Goal: Task Accomplishment & Management: Manage account settings

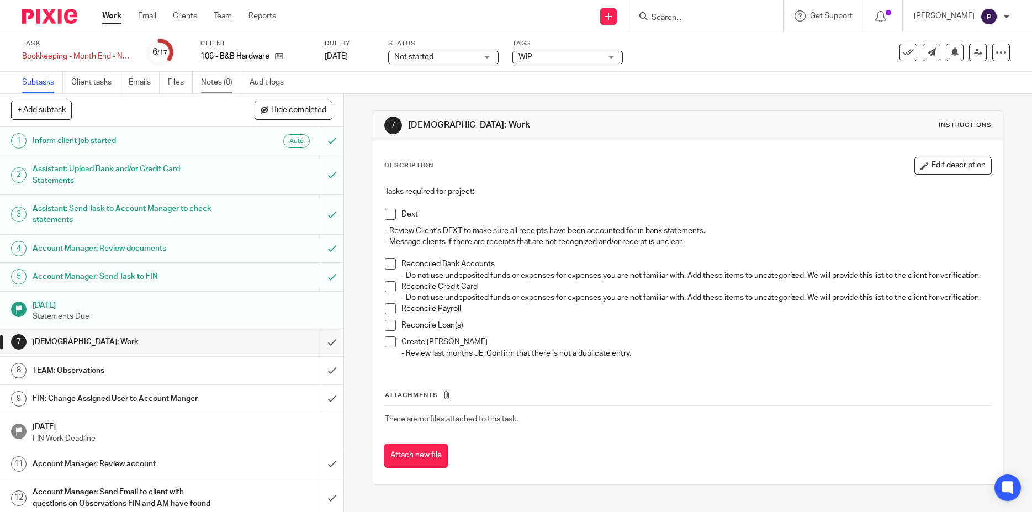
click at [223, 86] on link "Notes (0)" at bounding box center [221, 83] width 40 height 22
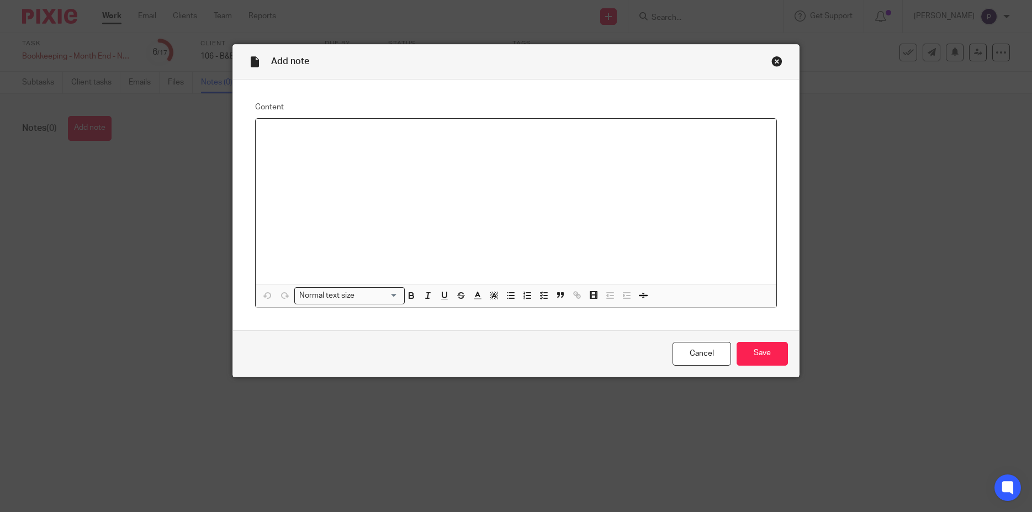
click at [298, 139] on div at bounding box center [516, 201] width 521 height 165
click at [509, 293] on line "button" at bounding box center [511, 293] width 5 height 0
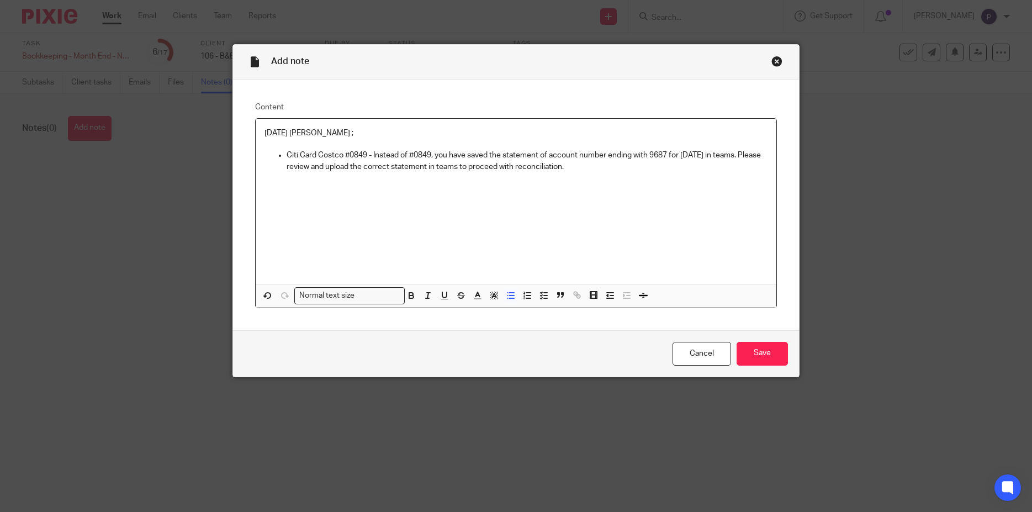
click at [593, 165] on p "Citi Card Costco #0849 - Instead of #0849, you have saved the statement of acco…" at bounding box center [527, 161] width 481 height 23
drag, startPoint x: 593, startPoint y: 165, endPoint x: 282, endPoint y: 157, distance: 310.9
click at [287, 157] on p "Citi Card Costco #0849 - Instead of #0849, you have saved the statement of acco…" at bounding box center [527, 161] width 481 height 23
copy p "Citi Card Costco #0849 - Instead of #0849, you have saved the statement of acco…"
click at [417, 184] on div "08/20/2025 Penny ; Citi Card Costco #0849 - Instead of #0849, you have saved th…" at bounding box center [516, 201] width 521 height 165
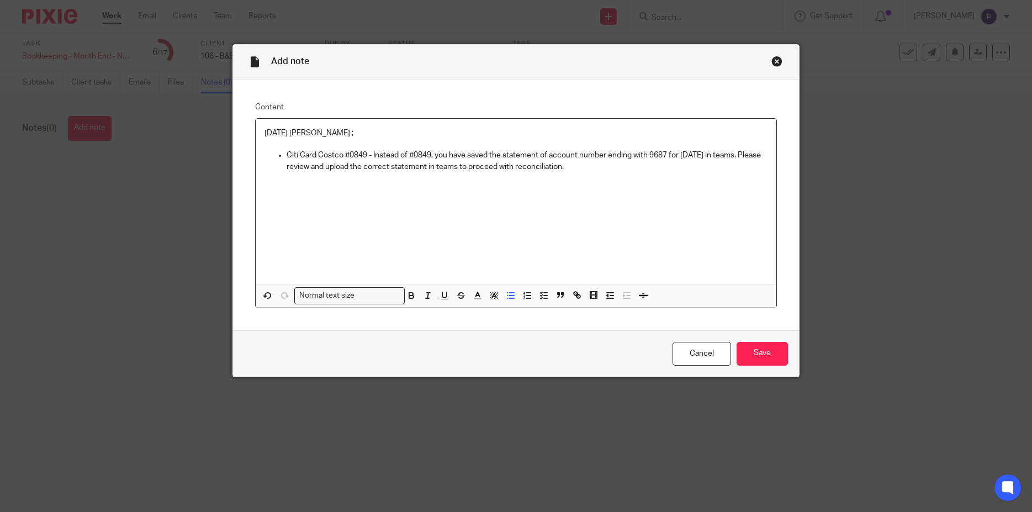
drag, startPoint x: 369, startPoint y: 152, endPoint x: 600, endPoint y: 175, distance: 231.3
click at [600, 175] on div "08/20/2025 Penny ; Citi Card Costco #0849 - Instead of #0849, you have saved th…" at bounding box center [516, 201] width 521 height 165
click at [464, 201] on div "08/20/2025 Penny ; Citi Card Costco #0849 - Instead of #0849, you have saved th…" at bounding box center [516, 201] width 521 height 165
drag, startPoint x: 369, startPoint y: 156, endPoint x: 252, endPoint y: 131, distance: 119.0
click at [256, 131] on div "08/20/2025 Penny ; Citi Card Costco #0849 - Instead of #0849, you have saved th…" at bounding box center [516, 201] width 521 height 165
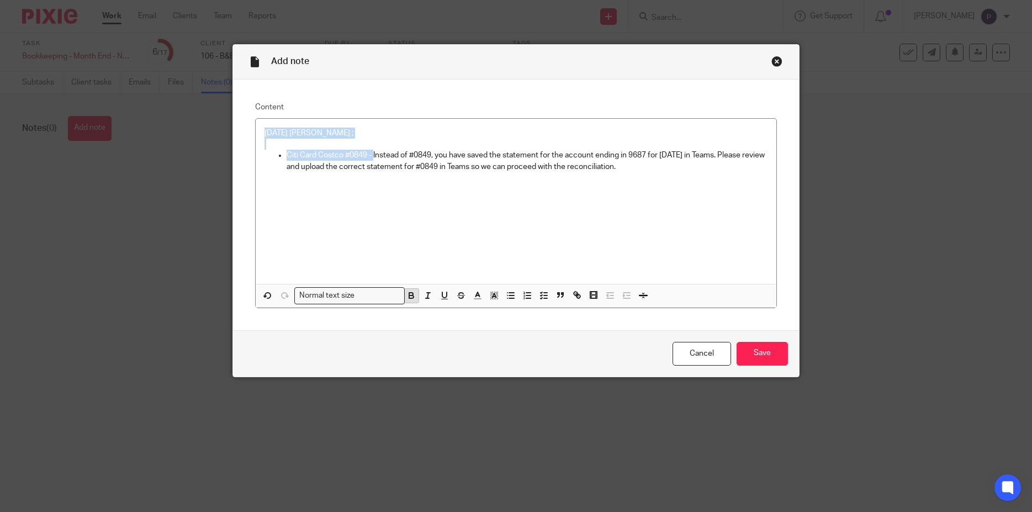
click at [406, 299] on icon "button" at bounding box center [411, 295] width 10 height 10
click at [423, 223] on div "08/20/2025 Penny ; Citi Card Costco #0849 - Instead of #0849, you have saved th…" at bounding box center [516, 201] width 521 height 165
click at [656, 170] on p "Citi Card Costco #0849 - Instead of #0849, you have saved the statement for the…" at bounding box center [527, 161] width 481 height 23
click at [763, 356] on input "Save" at bounding box center [762, 354] width 51 height 24
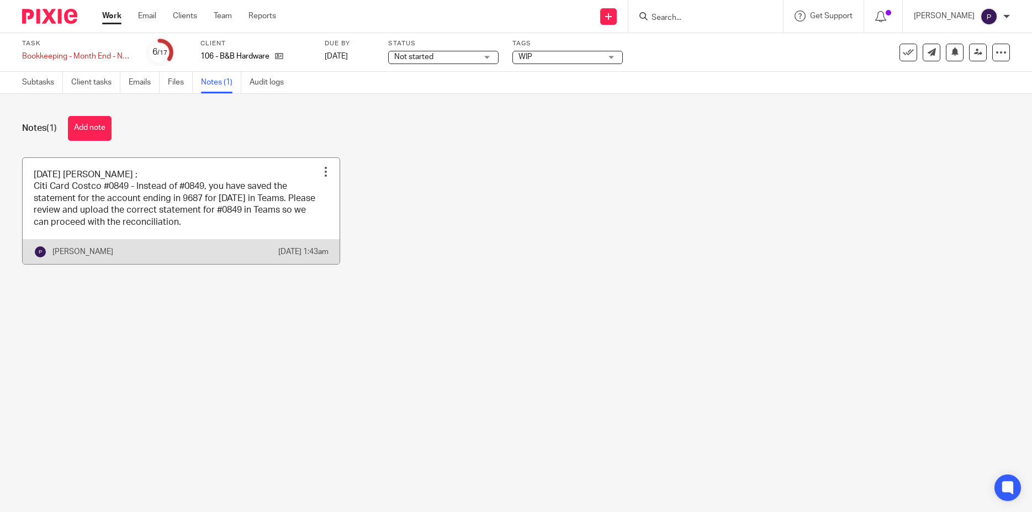
click at [272, 178] on link at bounding box center [181, 211] width 317 height 106
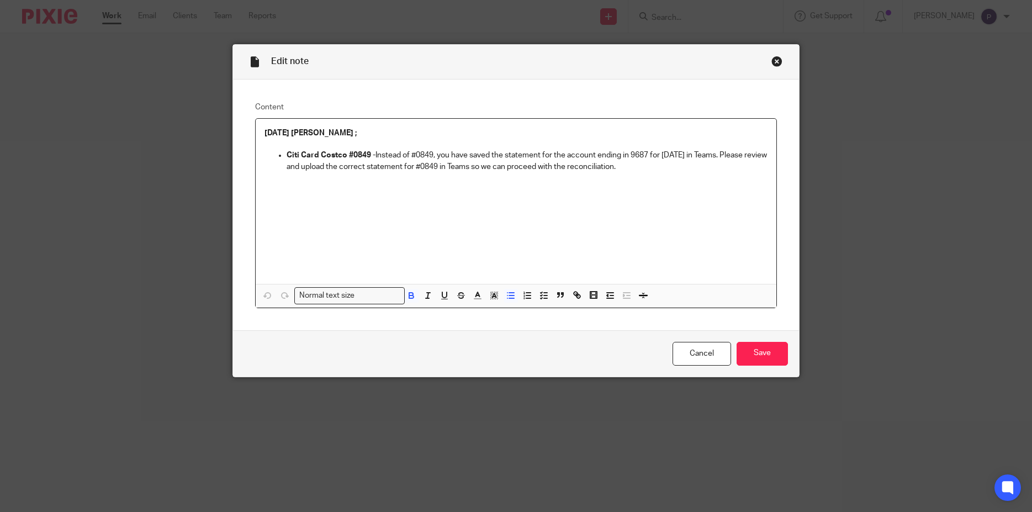
drag, startPoint x: 654, startPoint y: 170, endPoint x: 280, endPoint y: 155, distance: 373.5
click at [287, 155] on li "Citi Card Costco #0849 - Instead of #0849, you have saved the statement for the…" at bounding box center [527, 161] width 481 height 23
copy p "Citi Card Costco #0849 - Instead of #0849, you have saved the statement for the…"
click at [766, 357] on input "Save" at bounding box center [762, 354] width 51 height 24
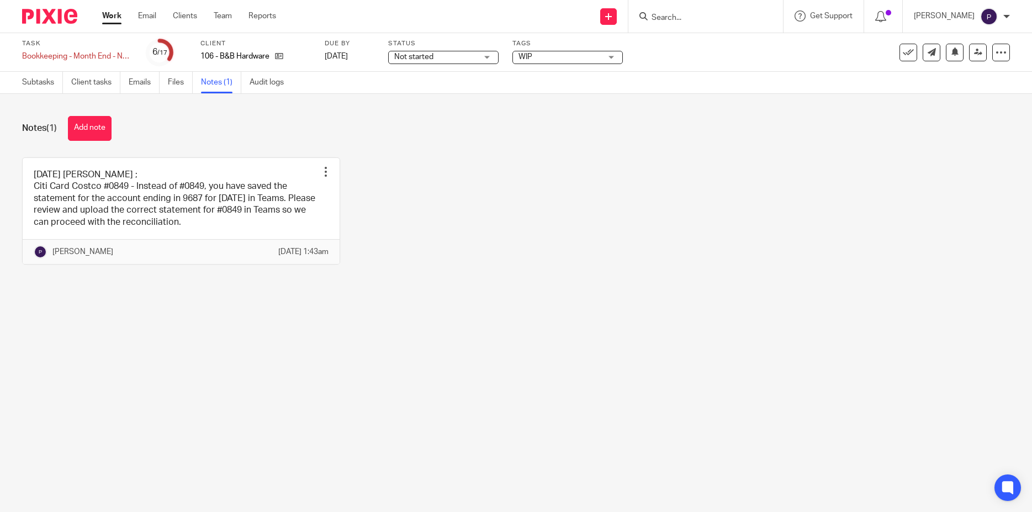
click at [554, 57] on span "WIP" at bounding box center [559, 57] width 83 height 12
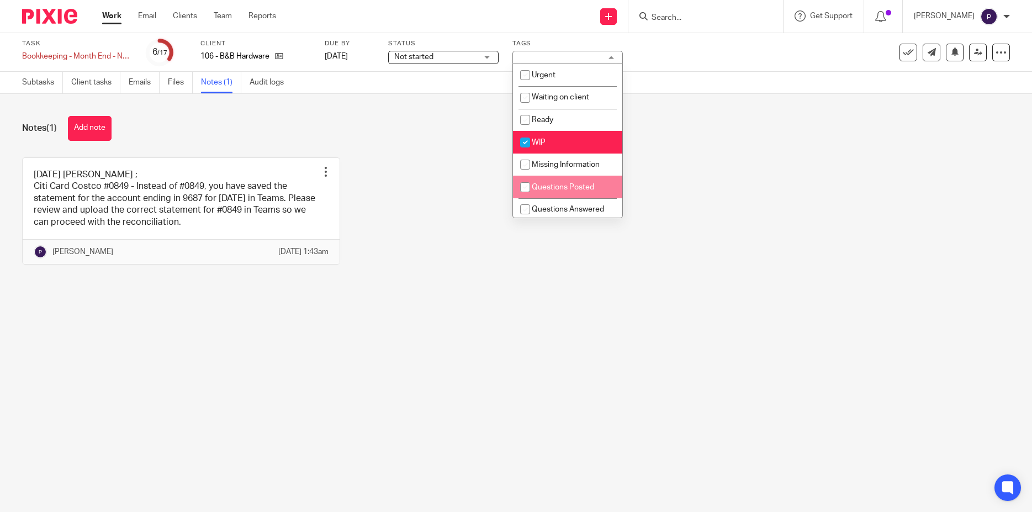
click at [522, 188] on input "checkbox" at bounding box center [525, 187] width 21 height 21
checkbox input "true"
click at [525, 140] on input "checkbox" at bounding box center [525, 142] width 21 height 21
checkbox input "false"
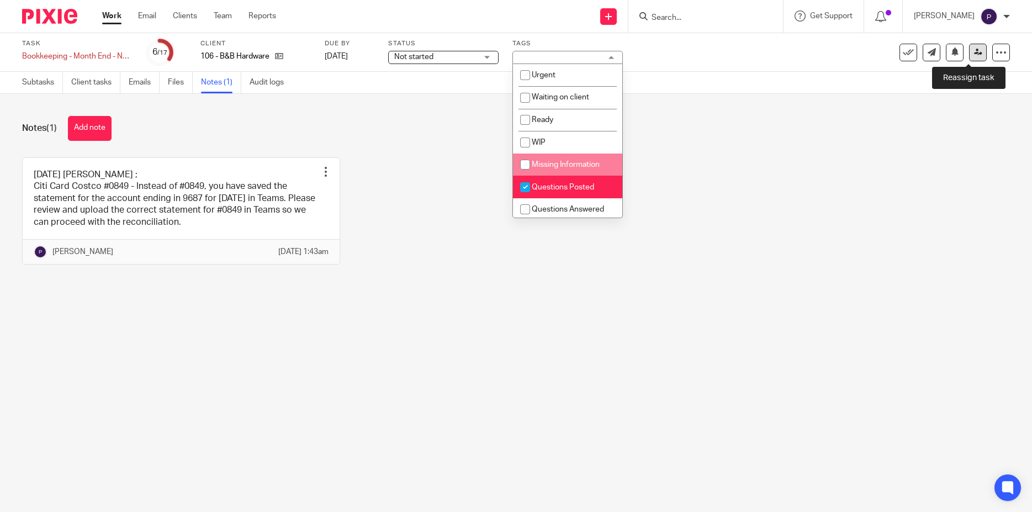
click at [969, 56] on link at bounding box center [978, 53] width 18 height 18
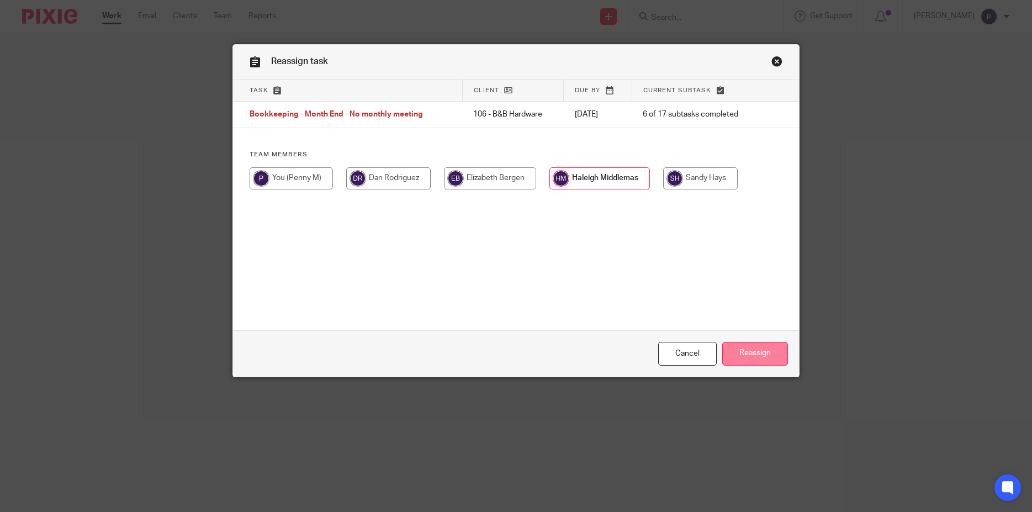
click at [746, 350] on input "Reassign" at bounding box center [755, 354] width 66 height 24
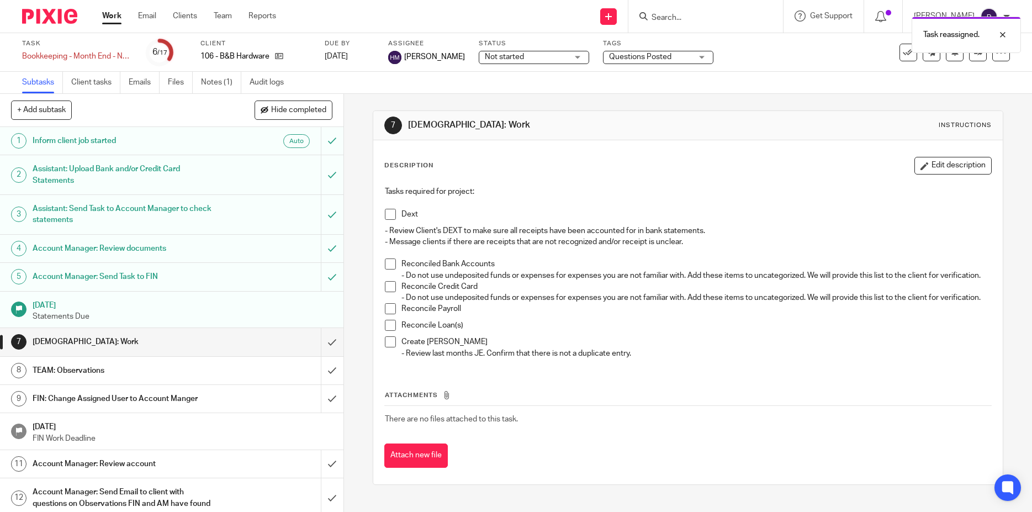
click at [387, 261] on span at bounding box center [390, 263] width 11 height 11
click at [219, 84] on link "Notes (1)" at bounding box center [221, 83] width 40 height 22
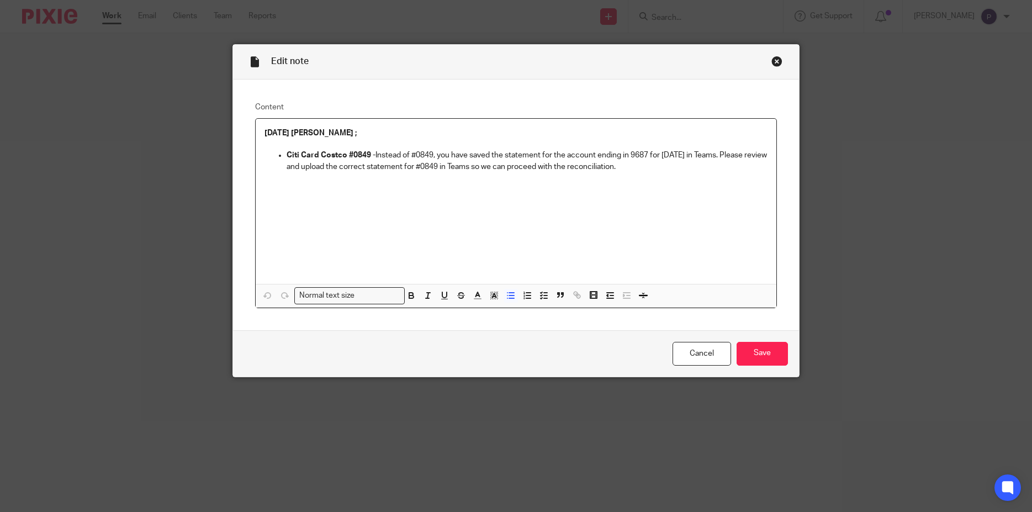
click at [644, 167] on p "Citi Card Costco #0849 - Instead of #0849, you have saved the statement for the…" at bounding box center [527, 161] width 481 height 23
click at [506, 297] on icon "button" at bounding box center [511, 295] width 10 height 10
click at [382, 187] on p "Alipay US Inc - We noticed this vendor has been categorized to Persoanl Expense…" at bounding box center [527, 188] width 481 height 11
drag, startPoint x: 717, startPoint y: 188, endPoint x: 724, endPoint y: 209, distance: 21.7
click at [724, 209] on div "08/20/2025 Penny ; Citi Card Costco #0849 - Instead of #0849, you have saved th…" at bounding box center [516, 201] width 521 height 165
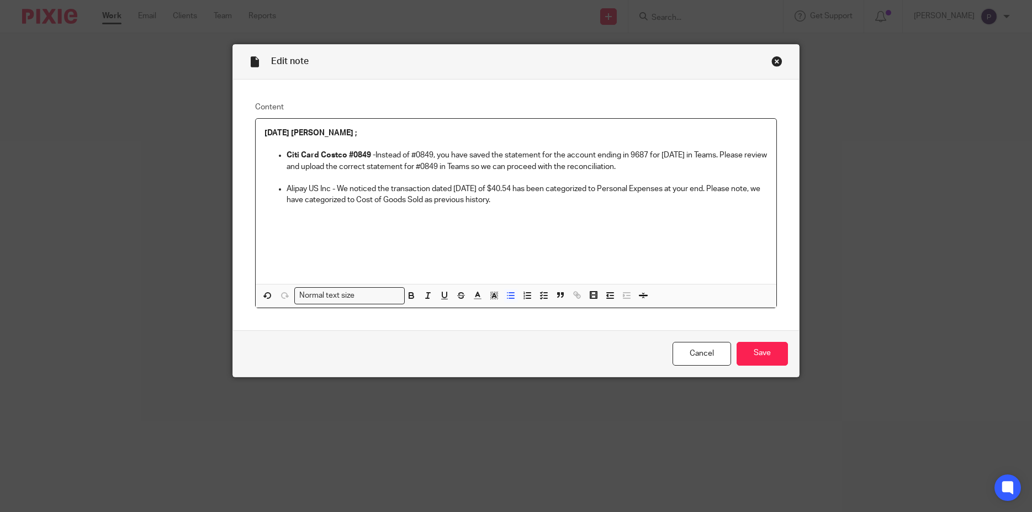
click at [515, 198] on p "Alipay US Inc - We noticed the transaction dated 7/14/2025 of $40.54 has been c…" at bounding box center [527, 194] width 481 height 23
click at [662, 200] on p "Alipay US Inc - We noticed the transaction dated 7/14/2025 of $40.54 has been c…" at bounding box center [527, 194] width 481 height 23
click at [347, 206] on p "Alipay US Inc - We noticed the transaction dated 7/14/2025 of $40.54 has been c…" at bounding box center [527, 194] width 481 height 23
click at [380, 212] on p "Alipay US Inc - We noticed the transaction dated 7/14/2025 of $40.54 has been c…" at bounding box center [527, 200] width 481 height 34
drag, startPoint x: 466, startPoint y: 215, endPoint x: 280, endPoint y: 188, distance: 187.5
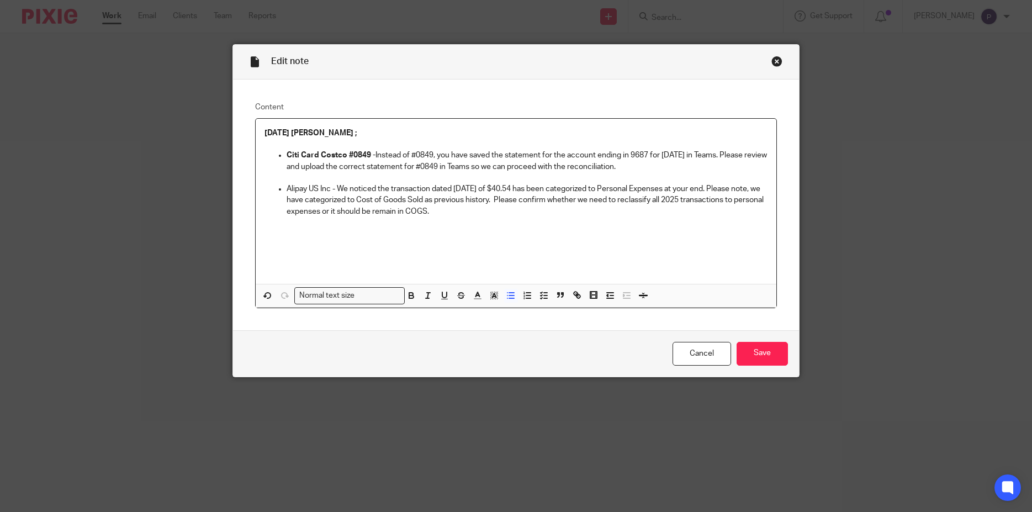
click at [287, 188] on li "Alipay US Inc - We noticed the transaction dated 7/14/2025 of $40.54 has been c…" at bounding box center [527, 200] width 481 height 34
copy p "Alipay US Inc - We noticed the transaction dated 7/14/2025 of $40.54 has been c…"
click at [336, 188] on p "Alipay US Inc – We noticed the transaction dated 07/14/2025 for $40.54 has been…" at bounding box center [527, 200] width 481 height 34
click at [555, 213] on p "Alipay US Inc – We noticed the transaction dated 07/14/2025 for $40.54 has been…" at bounding box center [527, 200] width 481 height 34
click at [507, 303] on span at bounding box center [526, 297] width 50 height 17
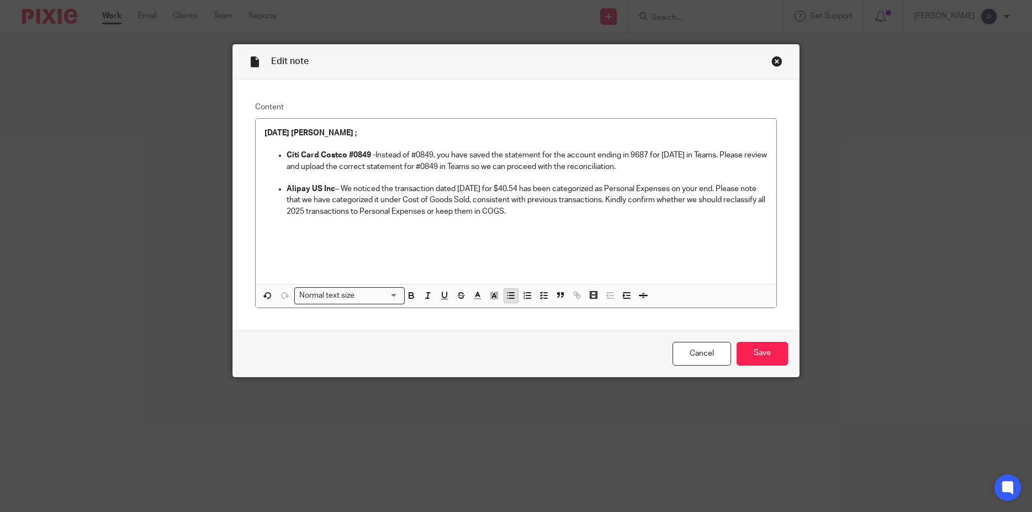
click at [506, 300] on icon "button" at bounding box center [511, 295] width 10 height 10
drag, startPoint x: 561, startPoint y: 217, endPoint x: 280, endPoint y: 189, distance: 283.0
click at [287, 189] on li "Alipay US Inc – We noticed the transaction dated 07/14/2025 for $40.54 has been…" at bounding box center [527, 200] width 481 height 34
click at [294, 231] on p at bounding box center [527, 233] width 481 height 11
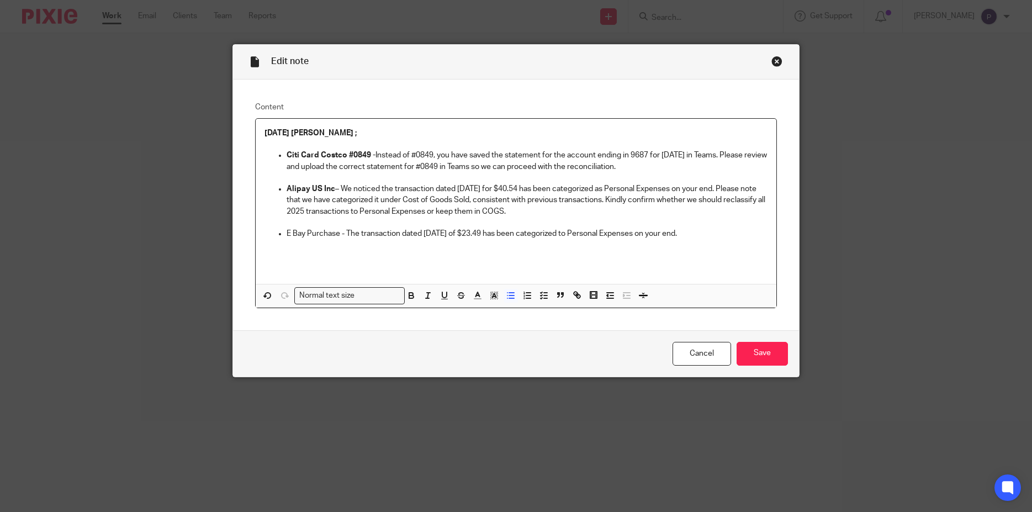
drag, startPoint x: 733, startPoint y: 187, endPoint x: 733, endPoint y: 213, distance: 26.0
click at [733, 213] on p "Alipay US Inc – We noticed the transaction dated 07/14/2025 for $40.54 has been…" at bounding box center [527, 200] width 481 height 34
copy p "Please note that we have categorized it under Cost of Goods Sold, consistent wi…"
click at [703, 231] on p "E Bay Purchase - The transaction dated 07/03/2025 of $23.49 has been categorize…" at bounding box center [527, 233] width 481 height 11
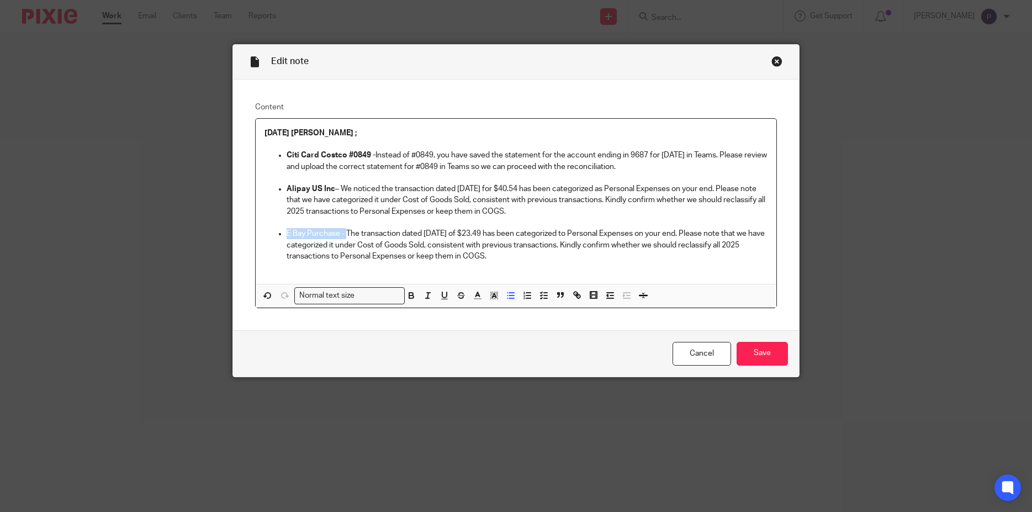
drag, startPoint x: 342, startPoint y: 231, endPoint x: 279, endPoint y: 235, distance: 63.6
click at [287, 235] on li "E Bay Purchase - The transaction dated 07/03/2025 of $23.49 has been categorize…" at bounding box center [527, 245] width 481 height 34
click at [535, 261] on p "E Bay Purchase - The transaction dated 07/03/2025 of $23.49 has been categorize…" at bounding box center [527, 245] width 481 height 34
click at [510, 257] on p "E Bay Purchase - The transaction dated 07/03/2025 of $23.49 has been categorize…" at bounding box center [527, 245] width 481 height 34
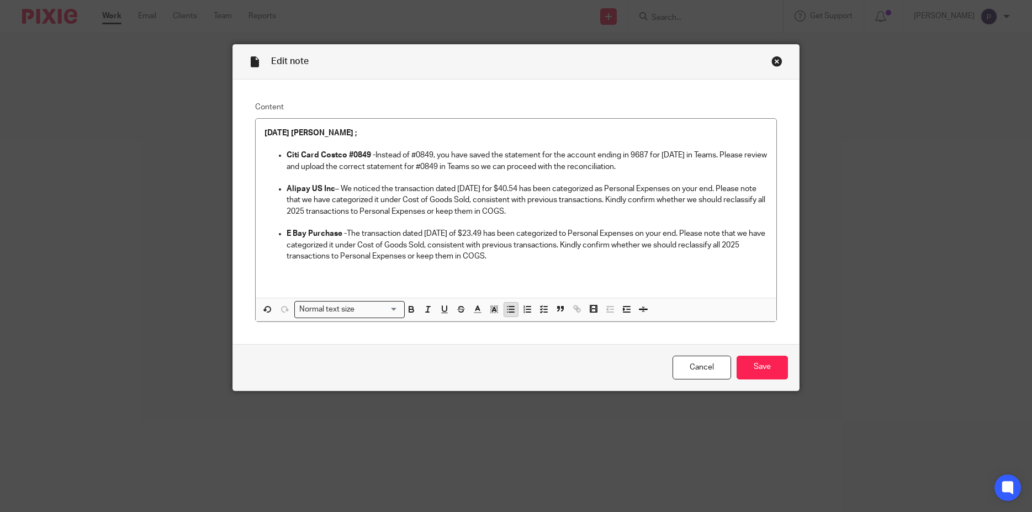
click at [509, 312] on line "button" at bounding box center [511, 312] width 5 height 0
drag, startPoint x: 349, startPoint y: 276, endPoint x: 281, endPoint y: 280, distance: 68.1
click at [287, 280] on li "Internal Revenue -" at bounding box center [527, 278] width 481 height 11
click at [361, 279] on p "I nternal Revenue -" at bounding box center [527, 278] width 481 height 11
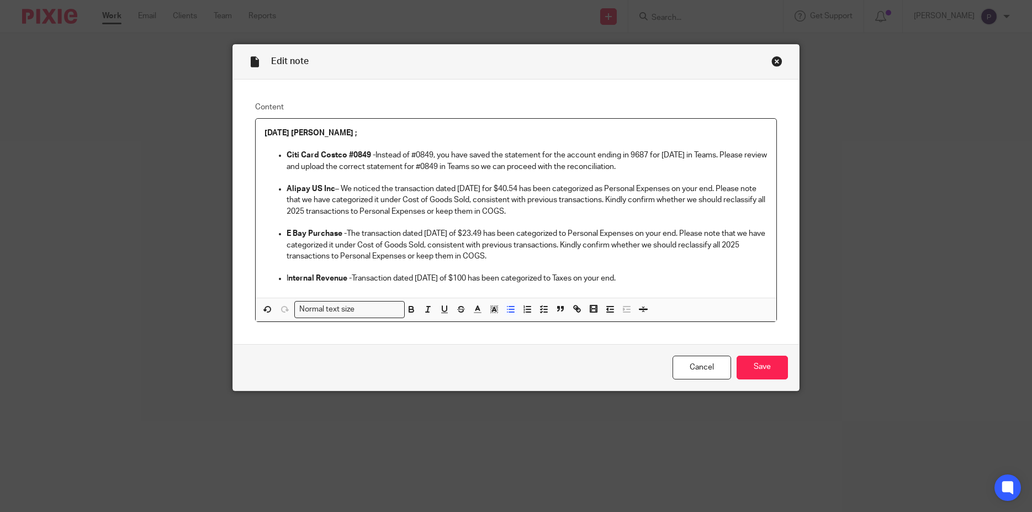
drag, startPoint x: 698, startPoint y: 230, endPoint x: 698, endPoint y: 256, distance: 25.9
click at [698, 256] on p "E Bay Purchase - The transaction dated 07/03/2025 of $23.49 has been categorize…" at bounding box center [527, 245] width 481 height 34
copy p "Please note that we have categorized it under Cost of Goods Sold, consistent wi…"
click at [648, 277] on p "I nternal Revenue - Transaction dated 07/21/2025 of $100 has been categorized t…" at bounding box center [527, 278] width 481 height 11
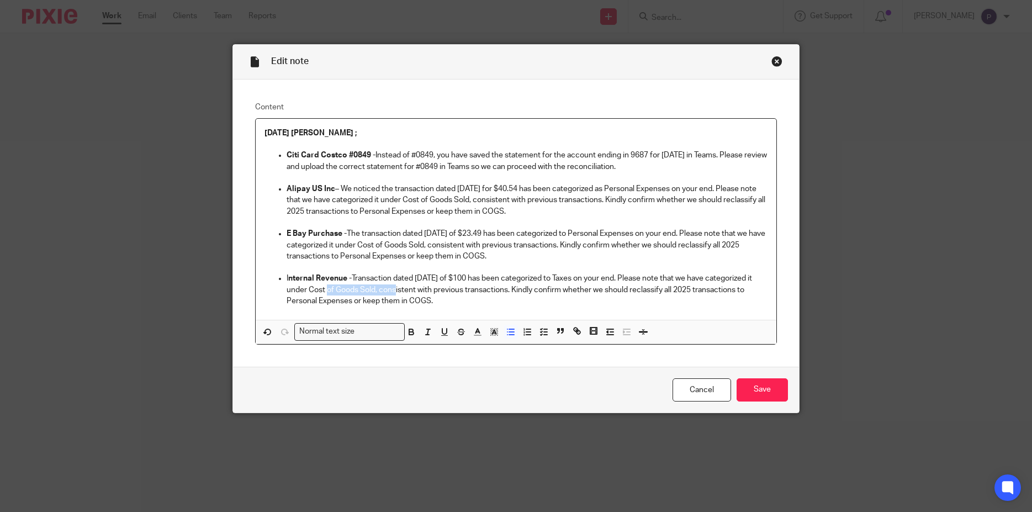
drag, startPoint x: 354, startPoint y: 289, endPoint x: 422, endPoint y: 289, distance: 67.9
click at [422, 289] on p "I nternal Revenue - Transaction dated 07/21/2025 of $100 has been categorized t…" at bounding box center [527, 290] width 481 height 34
drag, startPoint x: 336, startPoint y: 303, endPoint x: 401, endPoint y: 301, distance: 64.6
click at [401, 301] on p "I nternal Revenue - Transaction dated 07/21/2025 of $100 has been categorized t…" at bounding box center [527, 290] width 481 height 34
drag, startPoint x: 414, startPoint y: 302, endPoint x: 468, endPoint y: 304, distance: 54.7
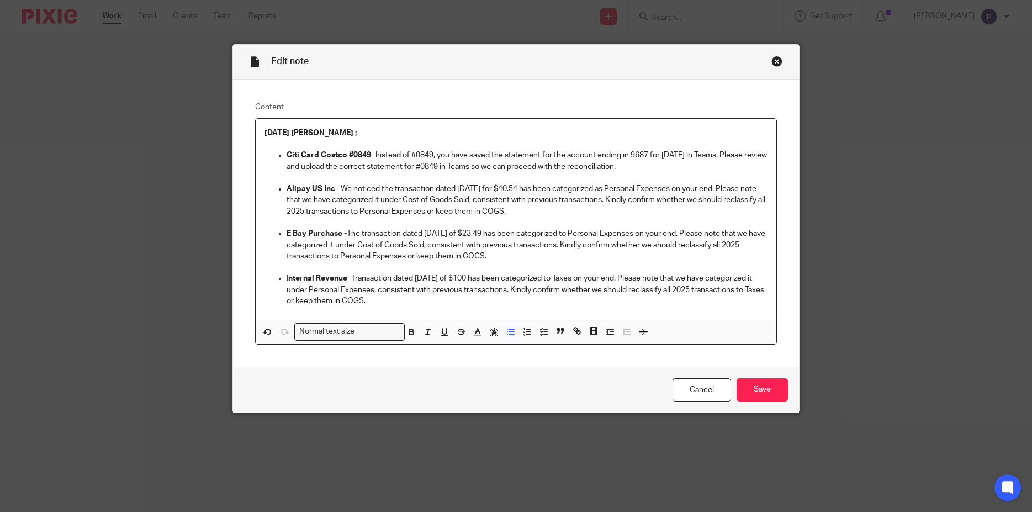
click at [468, 304] on p "I nternal Revenue - Transaction dated 07/21/2025 of $100 has been categorized t…" at bounding box center [527, 290] width 481 height 34
click at [494, 305] on p "I nternal Revenue - Transaction dated 07/21/2025 of $100 has been categorized t…" at bounding box center [527, 290] width 481 height 34
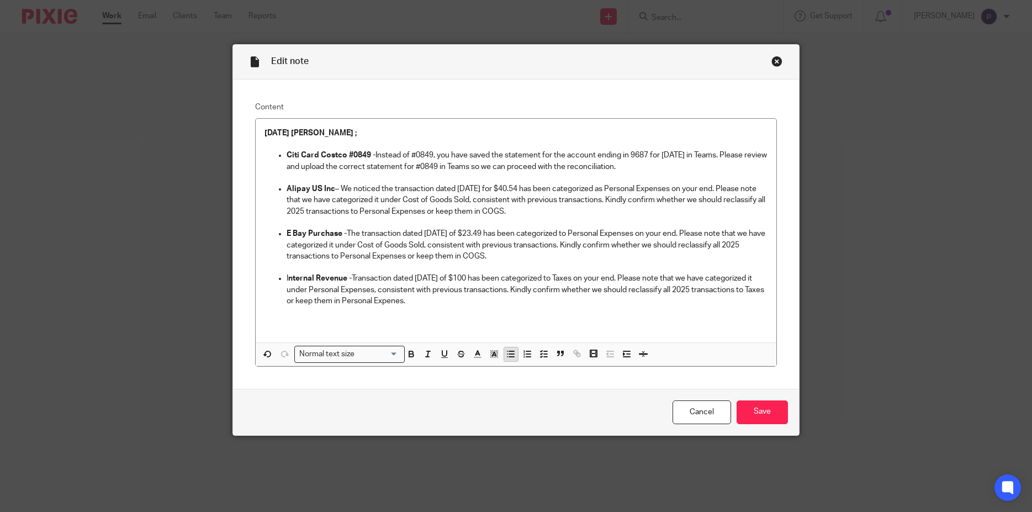
click at [506, 356] on icon "button" at bounding box center [511, 354] width 10 height 10
drag, startPoint x: 354, startPoint y: 322, endPoint x: 276, endPoint y: 327, distance: 78.6
click at [287, 327] on li "Quickbooks Online -" at bounding box center [527, 322] width 481 height 11
click at [382, 323] on p "Quickbooks Online -" at bounding box center [527, 322] width 481 height 11
click at [363, 324] on p "Quickbooks Online -" at bounding box center [527, 322] width 481 height 11
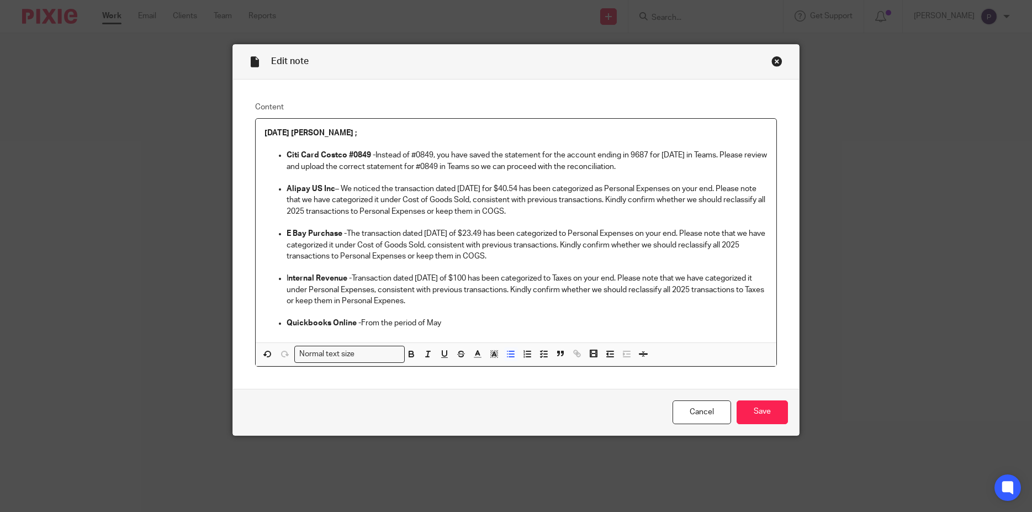
click at [448, 324] on p "Quickbooks Online - From the period of May" at bounding box center [527, 322] width 481 height 11
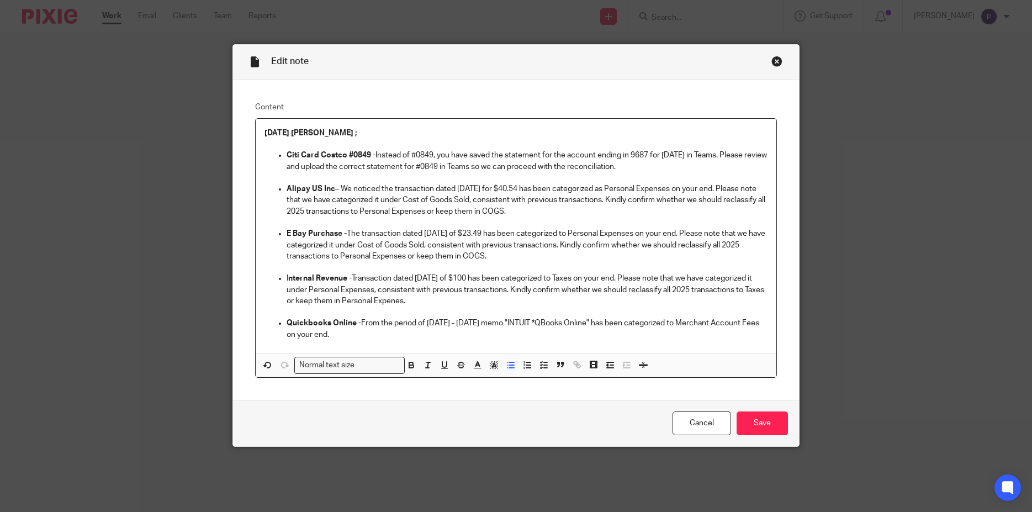
click at [499, 321] on p "Quickbooks Online - From the period of May 2025 - July 2025 memo "INTUIT *QBook…" at bounding box center [527, 328] width 481 height 23
click at [394, 340] on p "Quickbooks Online - From the period of May 2025 - July 2025 with the memo "INTU…" at bounding box center [527, 328] width 481 height 23
drag, startPoint x: 637, startPoint y: 275, endPoint x: 635, endPoint y: 302, distance: 27.1
click at [635, 302] on p "I nternal Revenue - Transaction dated 07/21/2025 of $100 has been categorized t…" at bounding box center [527, 290] width 481 height 34
copy p "Please note that we have categorized it under Personal Expenses, consistent wit…"
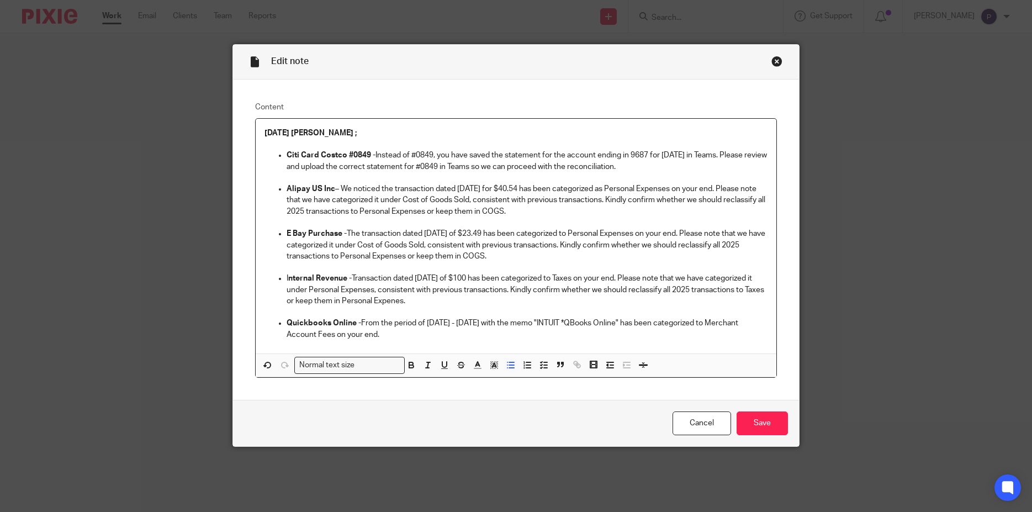
click at [407, 334] on p "Quickbooks Online - From the period of May 2025 - July 2025 with the memo "INTU…" at bounding box center [527, 328] width 481 height 23
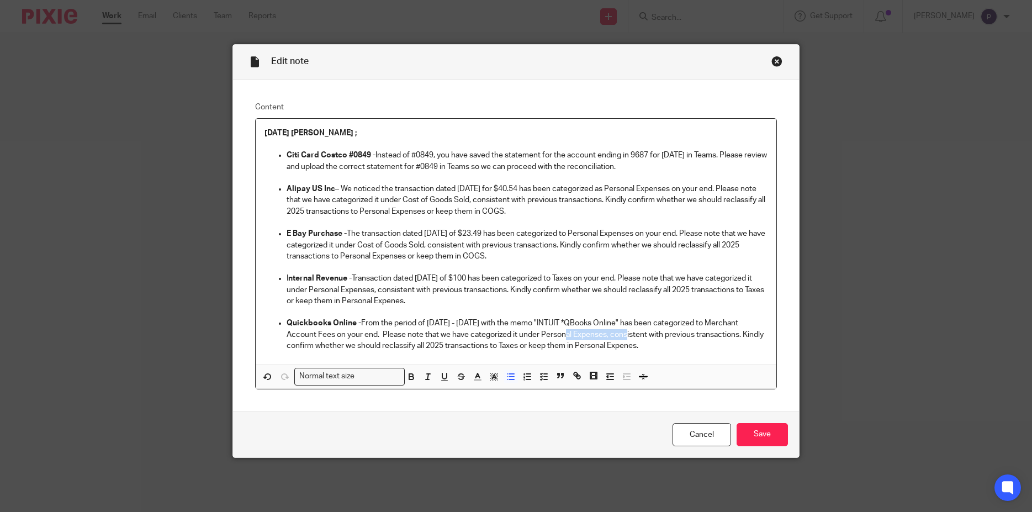
drag, startPoint x: 536, startPoint y: 334, endPoint x: 602, endPoint y: 333, distance: 65.7
click at [602, 333] on p "Quickbooks Online - From the period of May 2025 - July 2025 with the memo "INTU…" at bounding box center [527, 334] width 481 height 34
click at [506, 347] on p "Quickbooks Online - From the period of May 2025 - July 2025 with the memo "INTU…" at bounding box center [527, 334] width 481 height 34
drag, startPoint x: 636, startPoint y: 343, endPoint x: 701, endPoint y: 349, distance: 65.4
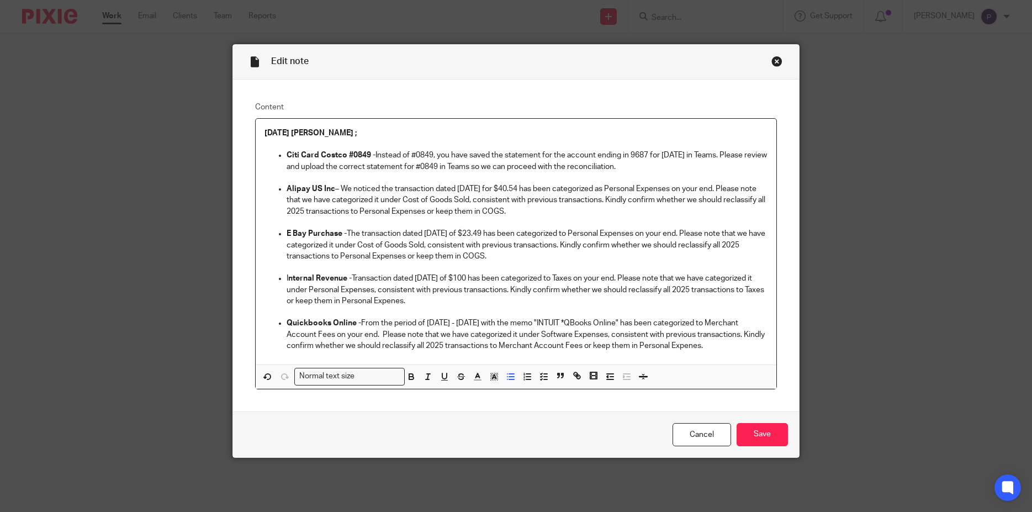
click at [701, 349] on p "Quickbooks Online - From the period of May 2025 - July 2025 with the memo "INTU…" at bounding box center [527, 334] width 481 height 34
drag, startPoint x: 723, startPoint y: 348, endPoint x: 277, endPoint y: 324, distance: 446.2
click at [287, 324] on li "Quickbooks Online - From the period of May 2025 - July 2025 with the memo "INTU…" at bounding box center [527, 334] width 481 height 34
copy p "Quickbooks Online - From the period of May 2025 - July 2025 with the memo "INTU…"
click at [428, 333] on p "Quickbooks Online - From the period of May 2025 - July 2025 with the memo "INTU…" at bounding box center [527, 334] width 481 height 34
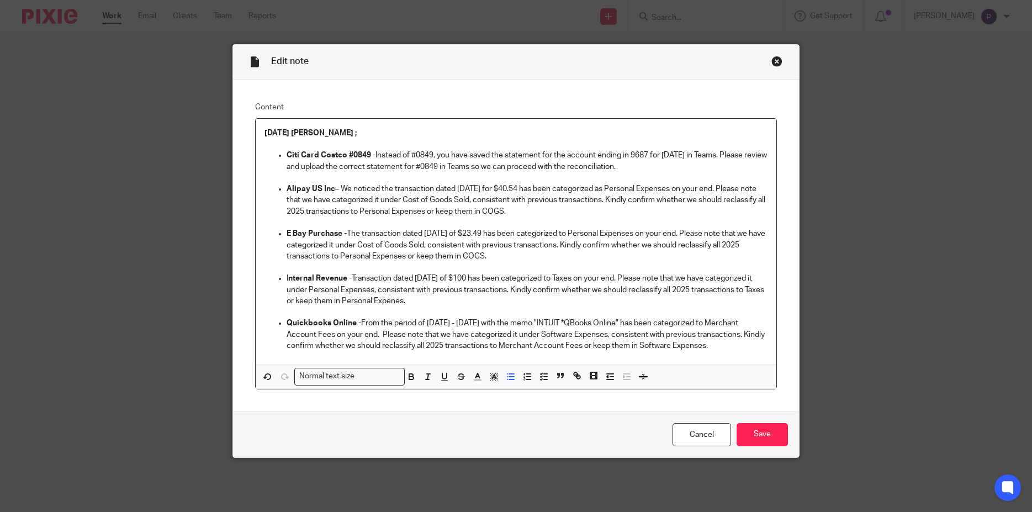
drag, startPoint x: 357, startPoint y: 324, endPoint x: 707, endPoint y: 349, distance: 351.0
click at [707, 349] on p "Quickbooks Online - From the period of May 2025 - July 2025 with the memo "INTU…" at bounding box center [527, 334] width 481 height 34
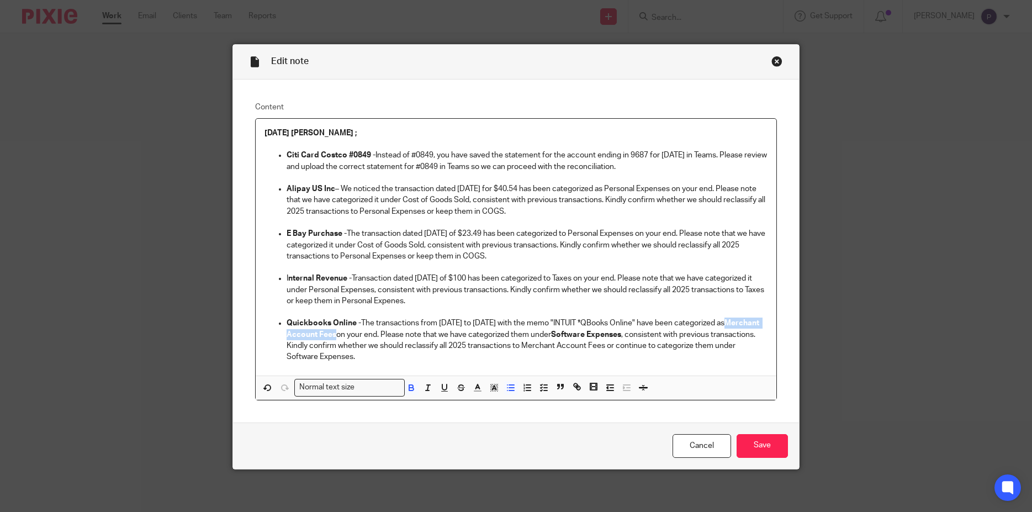
drag, startPoint x: 283, startPoint y: 333, endPoint x: 367, endPoint y: 334, distance: 83.4
click at [367, 334] on strong "Merchant Account Fees" at bounding box center [524, 328] width 474 height 19
drag, startPoint x: 584, startPoint y: 335, endPoint x: 655, endPoint y: 336, distance: 70.7
click at [655, 336] on p "Quickbooks Online - The transactions from May 2025 to July 2025 with the memo "…" at bounding box center [527, 339] width 481 height 45
drag, startPoint x: 384, startPoint y: 362, endPoint x: 319, endPoint y: 325, distance: 74.9
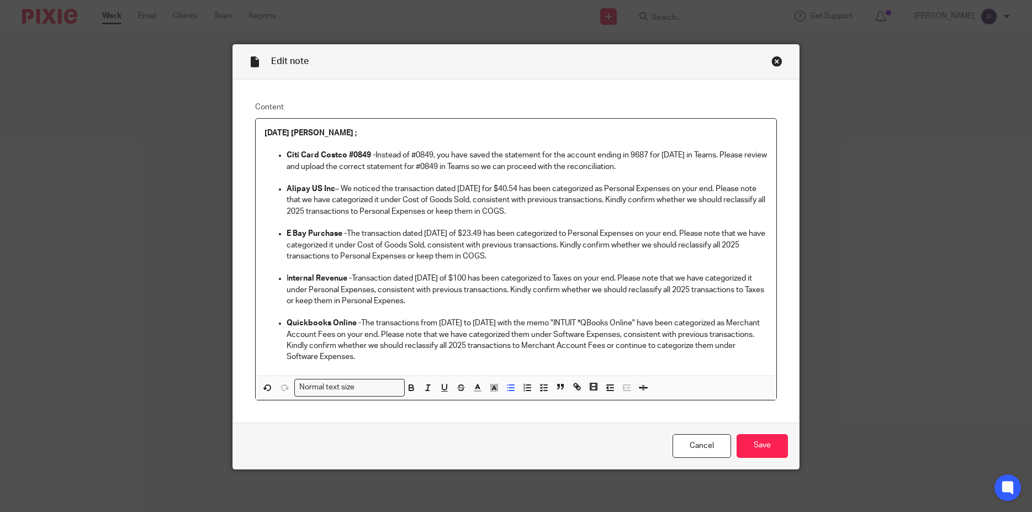
click at [384, 361] on p "Quickbooks Online - The transactions from May 2025 to July 2025 with the memo "…" at bounding box center [527, 339] width 481 height 45
click at [385, 361] on p "Quickbooks Online - The transactions from May 2025 to July 2025 with the memo "…" at bounding box center [527, 339] width 481 height 45
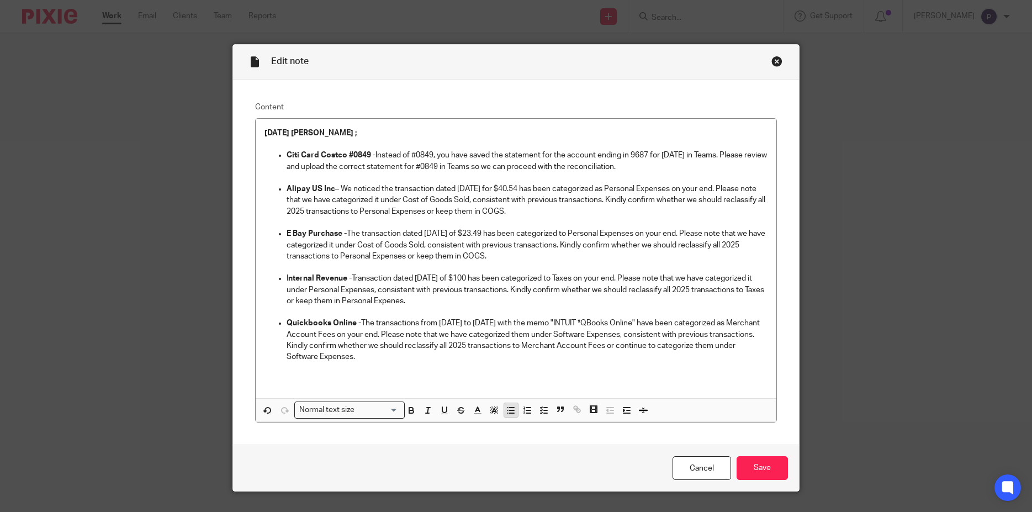
click at [506, 410] on icon "button" at bounding box center [511, 410] width 10 height 10
click at [344, 379] on p "YouTube TV -" at bounding box center [527, 379] width 481 height 11
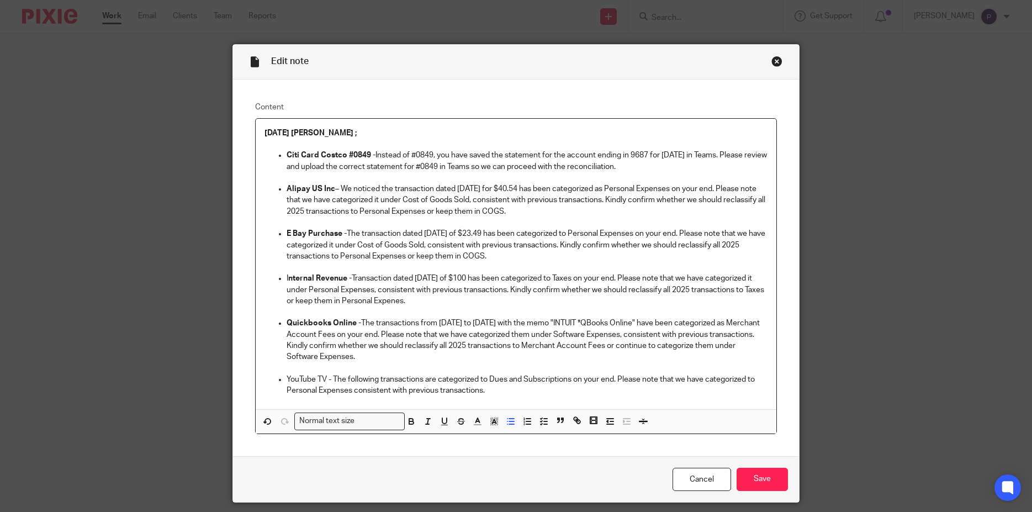
copy p "Kindly confirm whether we should reclassify all 2025 transactions to Merchant A…"
drag, startPoint x: 327, startPoint y: 345, endPoint x: 384, endPoint y: 355, distance: 57.3
click at [384, 355] on p "Quickbooks Online - The transactions from May 2025 to July 2025 with the memo "…" at bounding box center [527, 339] width 481 height 45
click at [492, 392] on p "YouTube TV - The following transactions are categorized to Dues and Subscriptio…" at bounding box center [527, 385] width 481 height 23
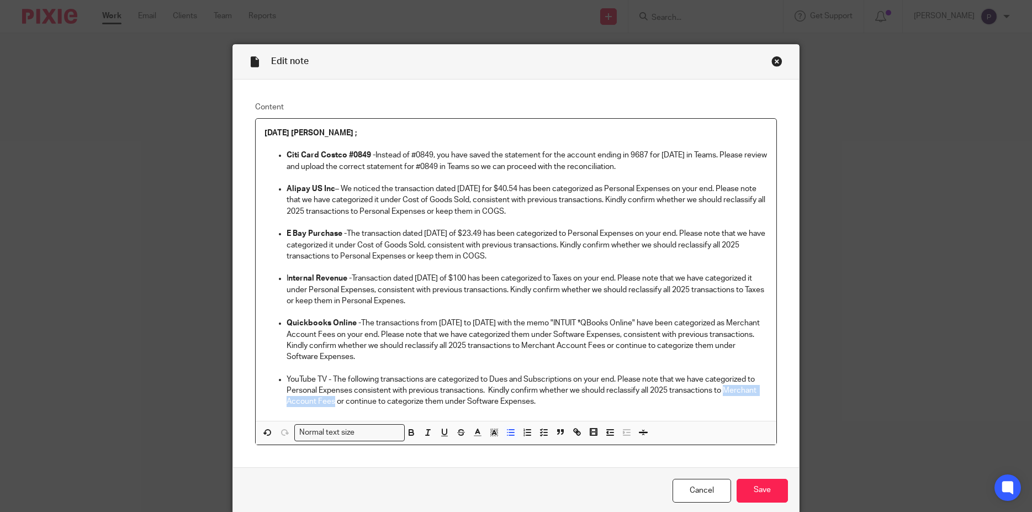
drag, startPoint x: 723, startPoint y: 390, endPoint x: 330, endPoint y: 404, distance: 393.3
click at [330, 404] on p "YouTube TV - The following transactions are categorized to Dues and Subscriptio…" at bounding box center [527, 391] width 481 height 34
drag, startPoint x: 468, startPoint y: 400, endPoint x: 560, endPoint y: 409, distance: 92.6
click at [560, 409] on div "08/20/2025 Penny ; Citi Card Costco #0849 - Instead of #0849, you have saved th…" at bounding box center [516, 270] width 521 height 302
drag, startPoint x: 328, startPoint y: 380, endPoint x: 279, endPoint y: 378, distance: 48.6
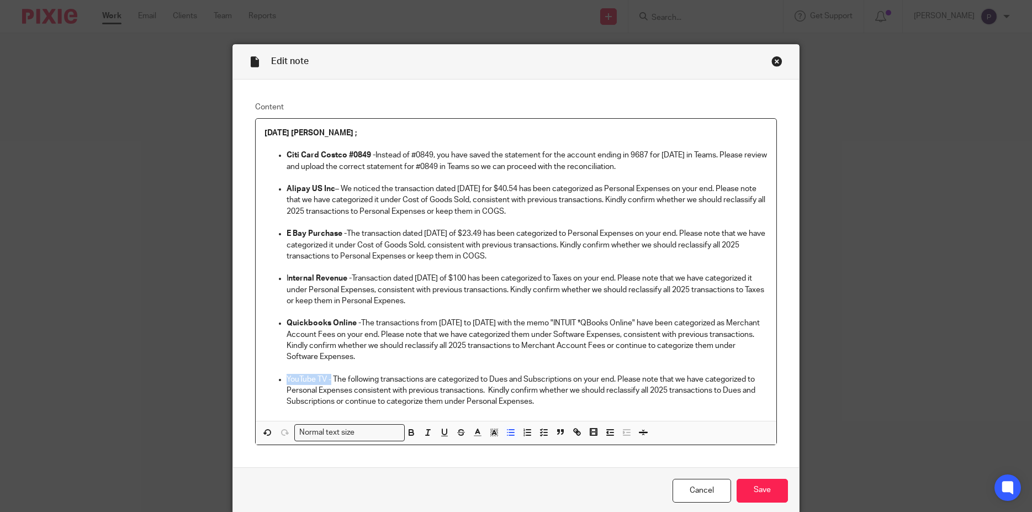
click at [287, 378] on li "YouTube TV - The following transactions are categorized to Dues and Subscriptio…" at bounding box center [527, 391] width 481 height 34
click at [629, 402] on p "YouTube TV - The following transactions are categorized to Dues and Subscriptio…" at bounding box center [527, 391] width 481 height 34
click at [287, 278] on li "I nternal Revenue - Transaction dated 07/21/2025 of $100 has been categorized t…" at bounding box center [527, 290] width 481 height 34
click at [406, 432] on icon "button" at bounding box center [411, 432] width 10 height 10
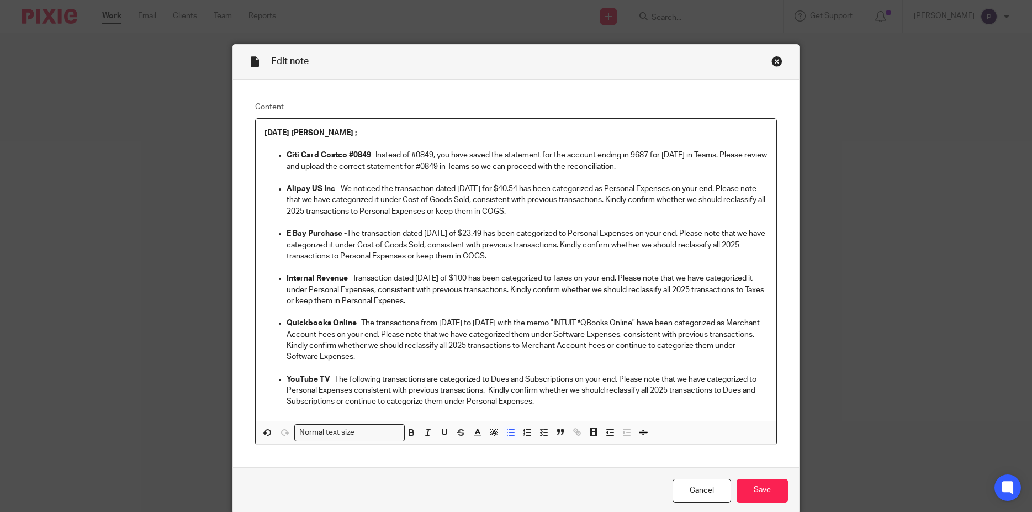
click at [405, 361] on p "Quickbooks Online - The transactions from May 2025 to July 2025 with the memo "…" at bounding box center [527, 339] width 481 height 45
click at [473, 325] on p "Quickbooks Online - The transactions from May 2025 to July 2025 with the memo "…" at bounding box center [527, 339] width 481 height 45
drag, startPoint x: 536, startPoint y: 403, endPoint x: 283, endPoint y: 191, distance: 330.4
click at [283, 191] on div "08/20/2025 Penny ; Citi Card Costco #0849 - Instead of #0849, you have saved th…" at bounding box center [516, 270] width 521 height 302
copy div "Alipay US Inc – We noticed the transaction dated 07/14/2025 for $40.54 has been…"
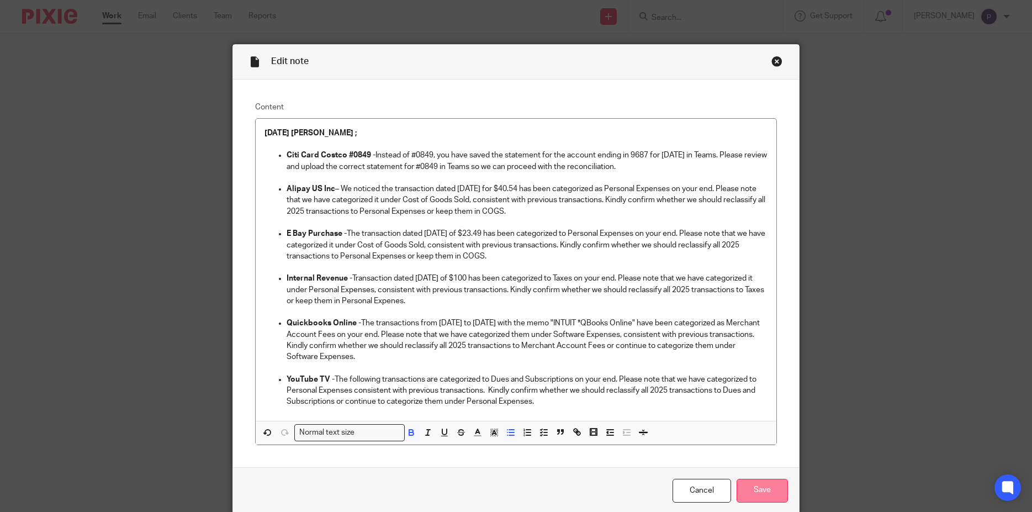
click at [764, 492] on input "Save" at bounding box center [762, 491] width 51 height 24
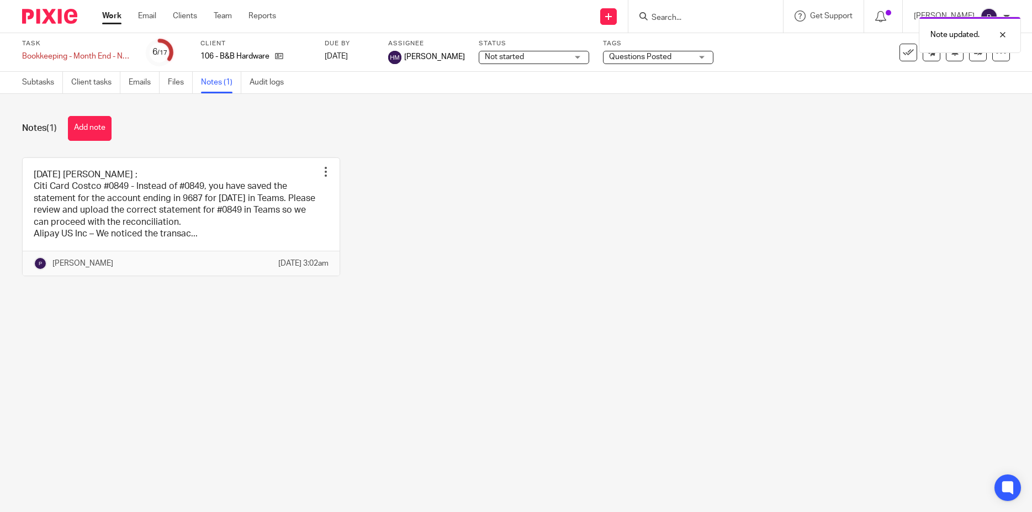
click at [108, 19] on link "Work" at bounding box center [111, 15] width 19 height 11
